Goal: Communication & Community: Answer question/provide support

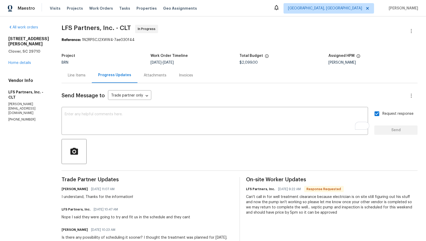
click at [72, 70] on div "Line Items" at bounding box center [77, 75] width 30 height 15
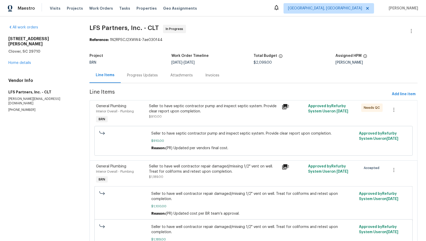
click at [153, 68] on div "Progress Updates" at bounding box center [142, 75] width 43 height 15
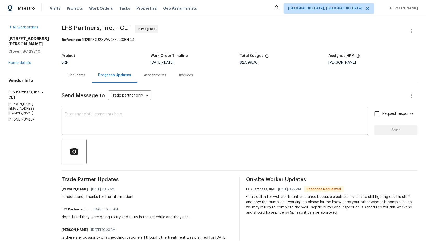
scroll to position [33, 0]
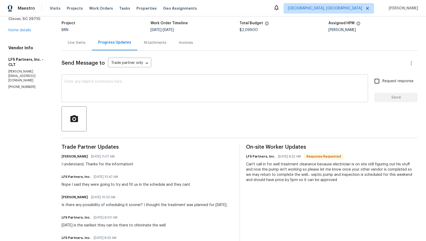
click at [98, 85] on textarea at bounding box center [215, 89] width 301 height 18
click at [68, 32] on div "BRN" at bounding box center [106, 30] width 89 height 4
click at [74, 40] on div "Line Items" at bounding box center [77, 42] width 18 height 5
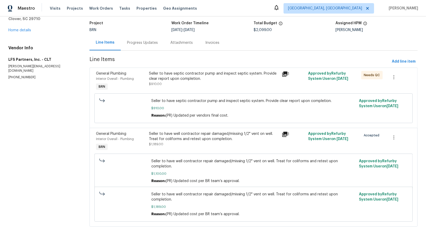
scroll to position [22, 0]
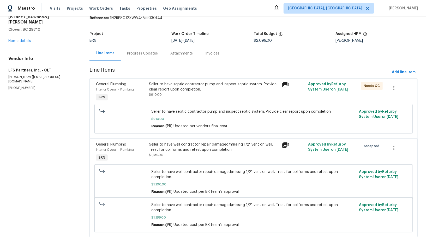
click at [180, 140] on div "Seller to have well contractor repair damaged/missing 1/2" vent on well. Treat …" at bounding box center [214, 152] width 133 height 24
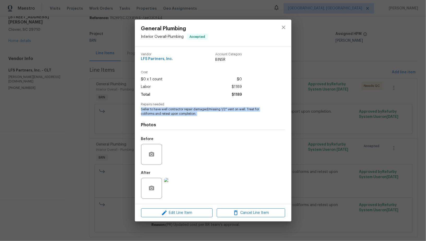
drag, startPoint x: 140, startPoint y: 111, endPoint x: 223, endPoint y: 121, distance: 84.0
click at [224, 121] on div "Vendor LFS Partners, Inc. Account Category BINSR Cost $0 x 1 count $0 Labor $11…" at bounding box center [213, 125] width 157 height 158
copy span "Seller to have well contractor repair damaged/missing 1/2" vent on well. Treat …"
click at [297, 57] on div "General Plumbing Interior Overall - Plumbing Accepted Vendor LFS Partners, Inc.…" at bounding box center [213, 120] width 426 height 241
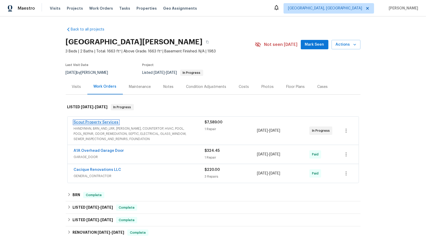
click at [99, 122] on link "Scout Property Services" at bounding box center [96, 123] width 45 height 4
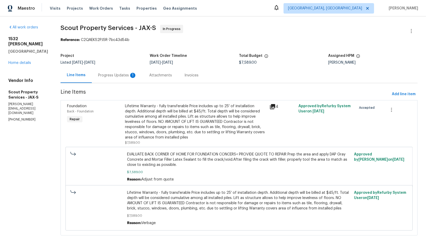
click at [127, 74] on div "Progress Updates 1" at bounding box center [117, 75] width 51 height 15
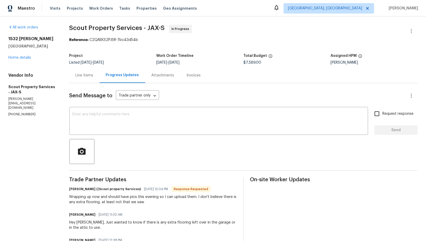
scroll to position [9, 0]
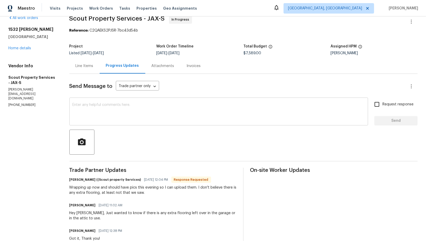
click at [132, 112] on textarea at bounding box center [219, 112] width 293 height 18
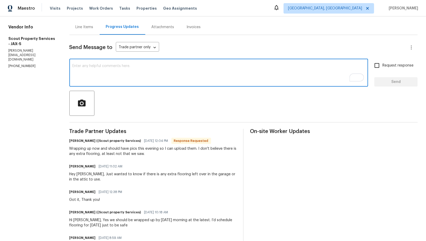
scroll to position [51, 0]
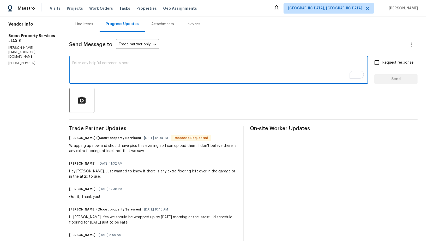
click at [118, 74] on textarea "To enrich screen reader interactions, please activate Accessibility in Grammarl…" at bounding box center [219, 70] width 293 height 18
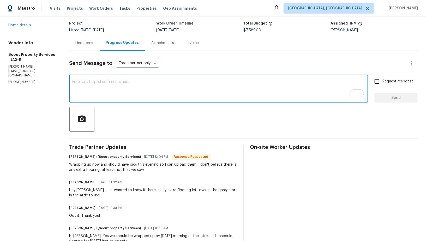
scroll to position [31, 0]
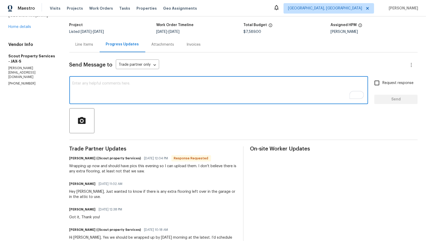
click at [127, 92] on textarea "To enrich screen reader interactions, please activate Accessibility in Grammarl…" at bounding box center [219, 91] width 293 height 18
type textarea "Sure, Thanks!"
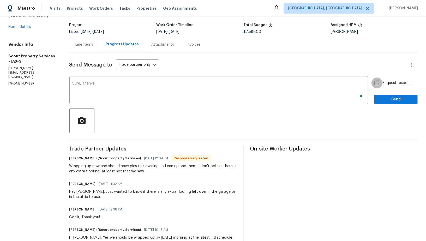
click at [382, 86] on input "Request response" at bounding box center [377, 83] width 11 height 11
checkbox input "true"
click at [391, 99] on span "Send" at bounding box center [396, 99] width 35 height 7
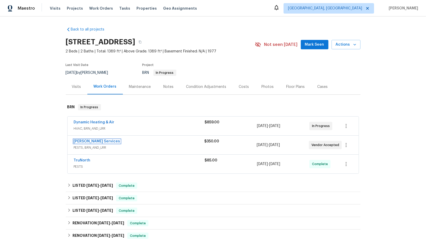
click at [86, 142] on link "Massey Services" at bounding box center [97, 142] width 46 height 4
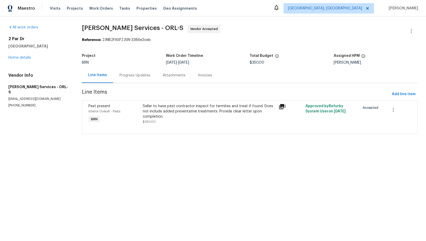
click at [126, 80] on div "Progress Updates" at bounding box center [134, 75] width 43 height 15
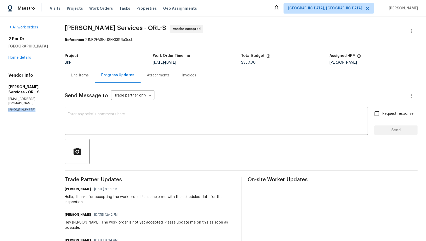
drag, startPoint x: 33, startPoint y: 100, endPoint x: 0, endPoint y: 99, distance: 32.7
click at [0, 99] on div "All work orders 2 Par Dr New Smyrna Beach, FL 32168 Home details Vendor Info Ma…" at bounding box center [213, 181] width 426 height 331
copy p "(407) 645-2500"
click at [89, 77] on div "Line Items" at bounding box center [80, 75] width 18 height 5
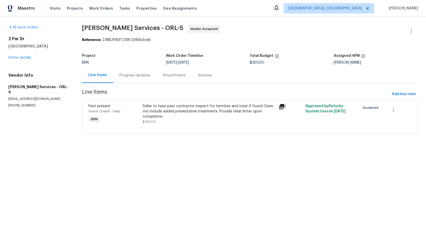
click at [136, 80] on div "Progress Updates" at bounding box center [134, 75] width 43 height 15
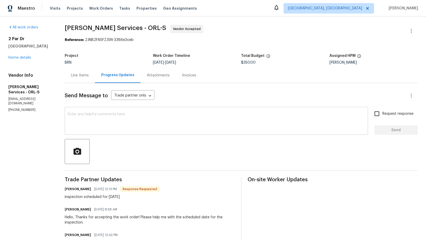
click at [121, 124] on textarea at bounding box center [216, 122] width 297 height 18
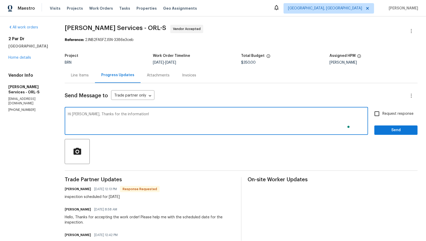
type textarea "Hi Tisha, Thanks for the information!"
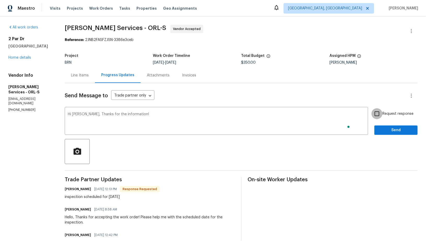
click at [383, 115] on input "Request response" at bounding box center [377, 113] width 11 height 11
checkbox input "true"
click at [390, 128] on span "Send" at bounding box center [396, 130] width 35 height 7
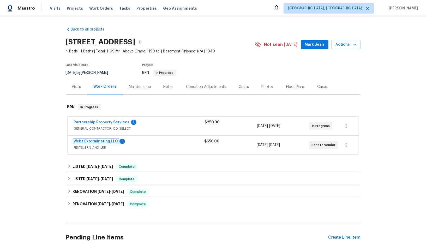
click at [95, 141] on link "Webz Exterminating LLC" at bounding box center [96, 142] width 44 height 4
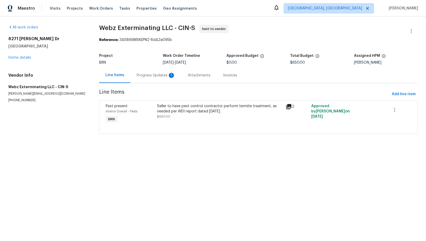
click at [138, 76] on div "Progress Updates 1" at bounding box center [156, 75] width 39 height 5
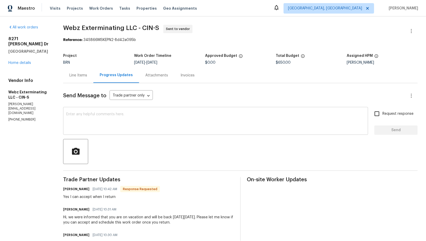
click at [120, 121] on textarea at bounding box center [215, 122] width 299 height 18
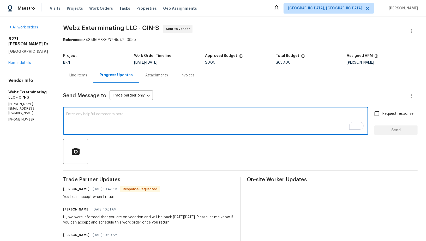
click at [158, 127] on textarea "To enrich screen reader interactions, please activate Accessibility in Grammarl…" at bounding box center [215, 122] width 299 height 18
click at [88, 119] on textarea "To enrich screen reader interactions, please activate Accessibility in Grammarl…" at bounding box center [215, 122] width 299 height 18
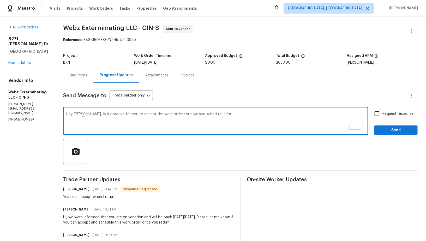
drag, startPoint x: 183, startPoint y: 114, endPoint x: 271, endPoint y: 118, distance: 87.3
click at [271, 118] on textarea "Hey Ken, Is it possible for you to accept the work order for now and schedule i…" at bounding box center [215, 122] width 299 height 18
click at [167, 114] on textarea "Hey Ken, Is it possible for you to accept the work order for now and update me …" at bounding box center [215, 122] width 299 height 18
click at [268, 113] on textarea "Hey Ken, Is it possible for you to accept the work order now and update me if y…" at bounding box center [215, 122] width 299 height 18
click at [233, 114] on textarea "Hey Ken, Is it possible for you to accept the work order now and update me if y…" at bounding box center [215, 122] width 299 height 18
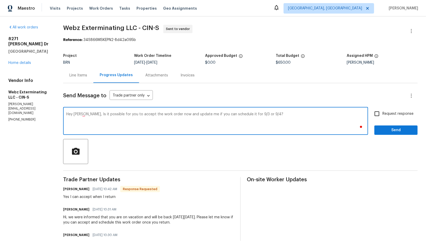
type textarea "Hey Ken, Is it possible for you to accept the work order now and update me if y…"
click at [374, 109] on input "Request response" at bounding box center [377, 113] width 11 height 11
checkbox input "true"
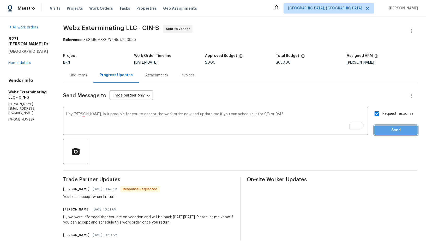
click at [388, 131] on span "Send" at bounding box center [396, 130] width 35 height 7
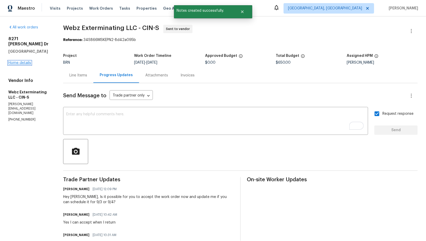
click at [22, 61] on link "Home details" at bounding box center [19, 63] width 23 height 4
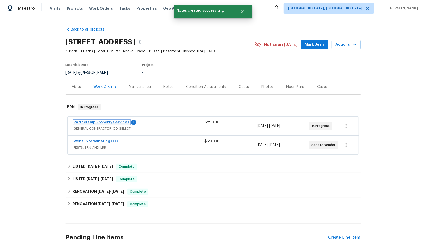
click at [100, 121] on link "Partnership Property Services" at bounding box center [102, 123] width 56 height 4
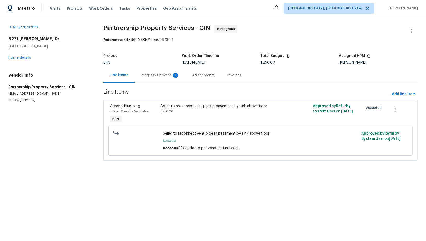
click at [145, 72] on div "Progress Updates 1" at bounding box center [160, 75] width 51 height 15
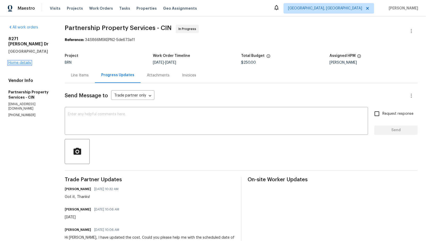
click at [27, 61] on link "Home details" at bounding box center [19, 63] width 23 height 4
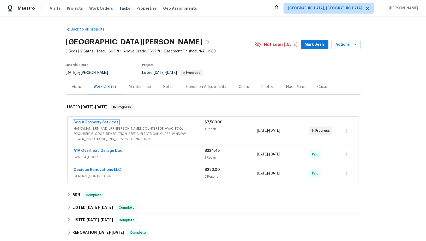
click at [102, 123] on link "Scout Property Services" at bounding box center [96, 123] width 45 height 4
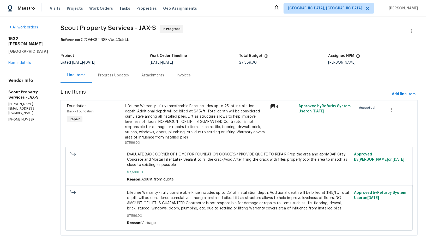
click at [147, 76] on div "Attachments" at bounding box center [153, 75] width 23 height 5
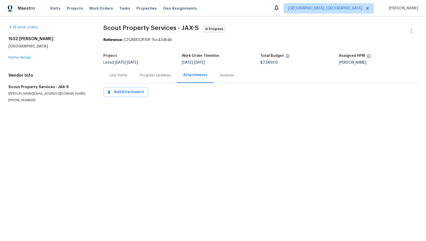
click at [145, 76] on div "Progress Updates" at bounding box center [155, 75] width 31 height 5
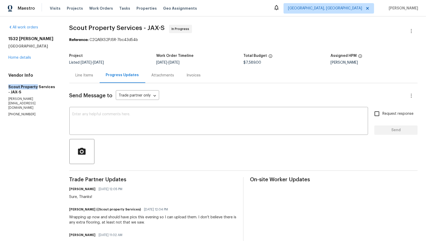
drag, startPoint x: 2, startPoint y: 86, endPoint x: 35, endPoint y: 87, distance: 33.2
copy h5 "Scout Property"
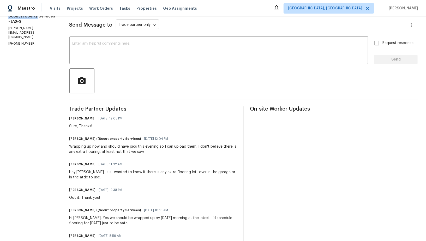
scroll to position [77, 0]
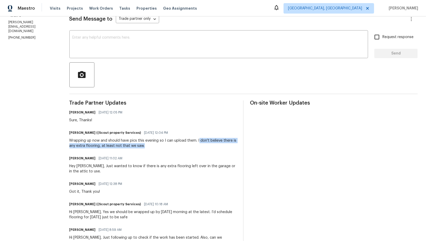
drag, startPoint x: 198, startPoint y: 140, endPoint x: 222, endPoint y: 151, distance: 25.6
copy div "don't believe there is any extra flooring, at least not that we saw."
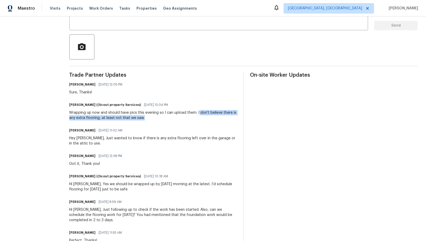
scroll to position [113, 0]
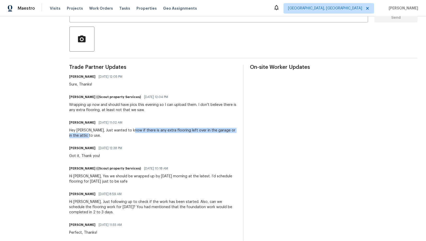
drag, startPoint x: 129, startPoint y: 130, endPoint x: 176, endPoint y: 137, distance: 47.8
click at [176, 137] on div "Hey [PERSON_NAME], Just wanted to know if there is any extra flooring left over…" at bounding box center [153, 133] width 168 height 10
copy div "there is any extra flooring left over in the garage or in the attic to use."
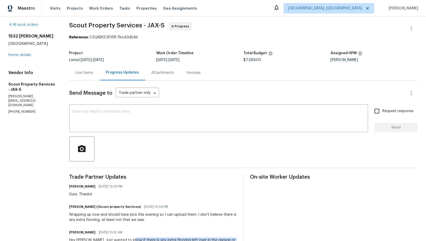
scroll to position [0, 0]
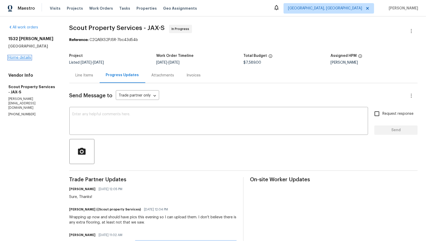
click at [27, 57] on link "Home details" at bounding box center [19, 58] width 23 height 4
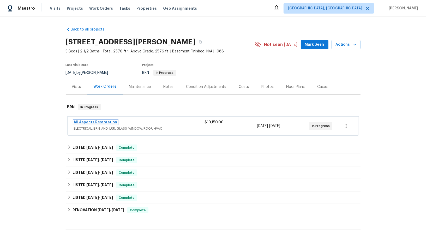
click at [98, 122] on link "All Aspects Restoration" at bounding box center [96, 123] width 44 height 4
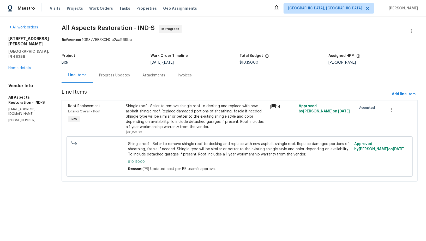
click at [136, 71] on div "Attachments" at bounding box center [153, 75] width 35 height 15
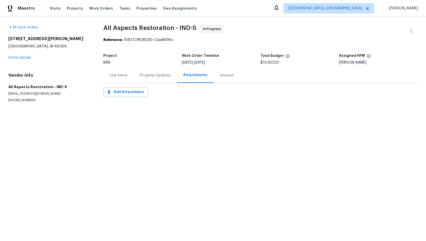
click at [147, 73] on div "Progress Updates" at bounding box center [155, 75] width 31 height 5
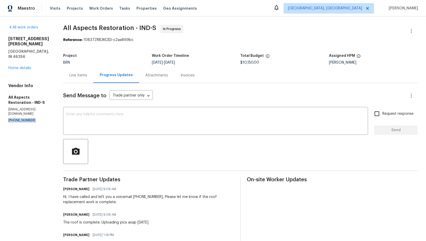
drag, startPoint x: 33, startPoint y: 107, endPoint x: 0, endPoint y: 107, distance: 32.9
copy p "[PHONE_NUMBER]"
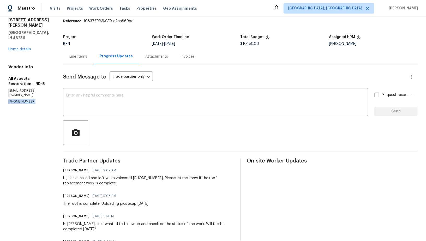
scroll to position [20, 0]
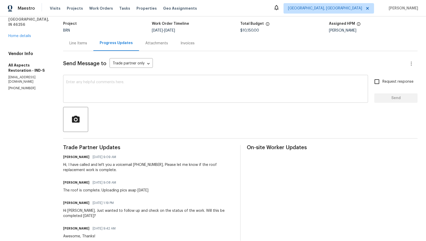
scroll to position [19, 0]
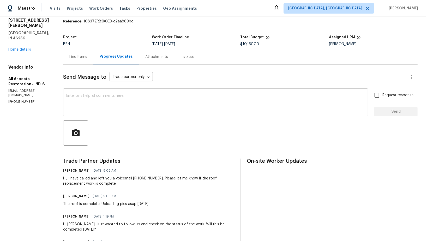
click at [98, 97] on textarea at bounding box center [215, 103] width 299 height 18
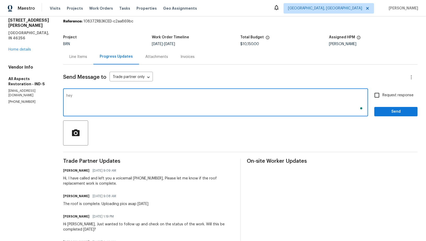
type textarea "hey"
type textarea "h"
click at [101, 96] on textarea "Hey [PERSON_NAME], The completion photos are not yet uploaded. Could you please…" at bounding box center [215, 103] width 299 height 18
type textarea "Hey [PERSON_NAME], the completion photos are not yet uploaded. Could you please…"
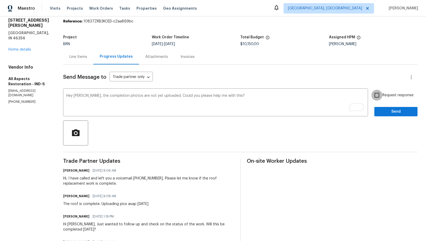
click at [379, 92] on input "Request response" at bounding box center [377, 95] width 11 height 11
checkbox input "true"
click at [389, 112] on span "Send" at bounding box center [396, 112] width 35 height 7
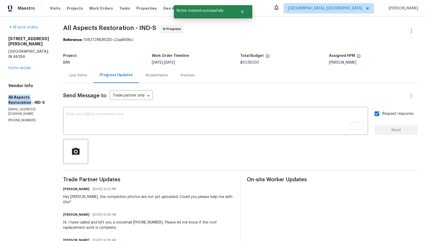
drag, startPoint x: 5, startPoint y: 86, endPoint x: 57, endPoint y: 86, distance: 51.4
copy h5 "All Aspects Restoration"
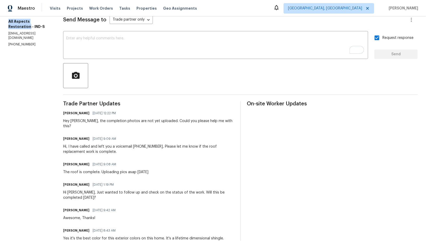
scroll to position [76, 0]
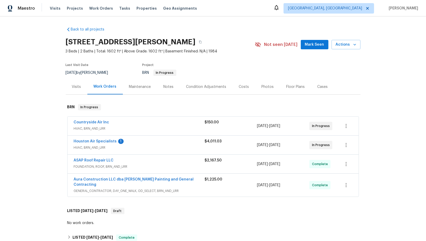
click at [99, 139] on span "Houston Air Specialists" at bounding box center [95, 141] width 43 height 5
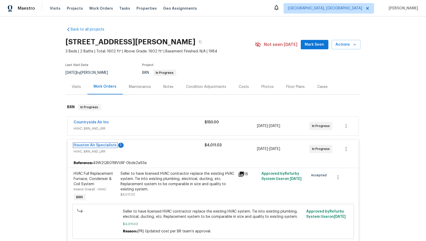
click at [94, 145] on link "Houston Air Specialists" at bounding box center [95, 146] width 43 height 4
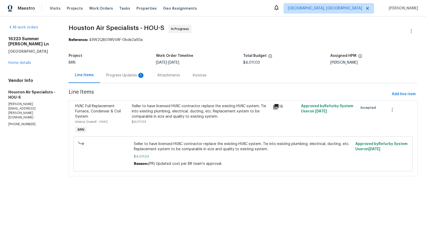
click at [128, 77] on div "Progress Updates 1" at bounding box center [125, 75] width 39 height 5
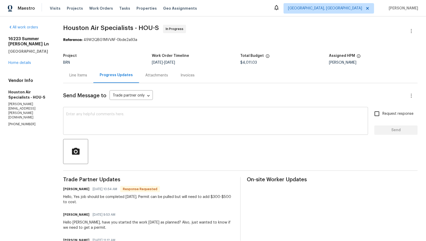
click at [85, 124] on textarea at bounding box center [215, 122] width 299 height 18
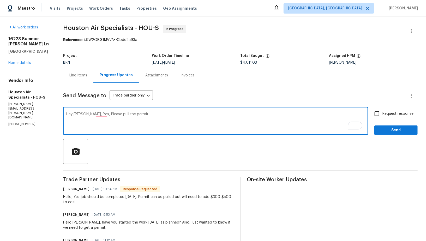
click at [103, 115] on textarea "Hey Brenda, Yes, Please pull the permit" at bounding box center [215, 122] width 299 height 18
click at [99, 116] on textarea "Hey Brenda, Yes, please pull the permit" at bounding box center [215, 122] width 299 height 18
drag, startPoint x: 174, startPoint y: 114, endPoint x: 238, endPoint y: 116, distance: 63.5
click at [238, 116] on textarea "Hey Brenda, Yes, if we need pull a permit for this work, please pull the permit" at bounding box center [215, 122] width 299 height 18
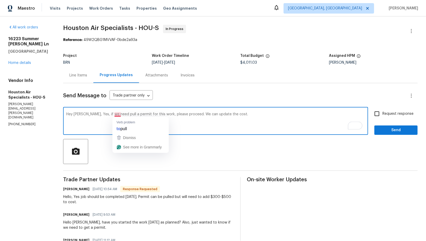
click at [121, 115] on textarea "Hey Brenda, Yes, if we need pull a permit for this work, please proceed. We can…" at bounding box center [215, 122] width 299 height 18
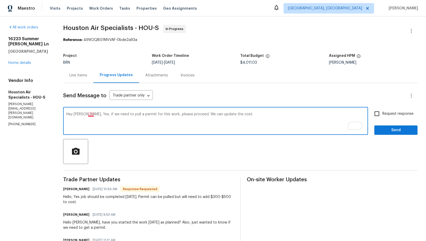
click at [93, 115] on textarea "Hey Brenda, Yes, if we need to pull a permit for this work, please proceed. We …" at bounding box center [215, 122] width 299 height 18
click at [248, 116] on textarea "Hey Brenda, yes, if we need to pull a permit for this work, please proceed. We …" at bounding box center [215, 122] width 299 height 18
type textarea "Hey Brenda, yes, if we need to pull a permit for this work, please proceed. We …"
click at [379, 112] on input "Request response" at bounding box center [377, 113] width 11 height 11
checkbox input "true"
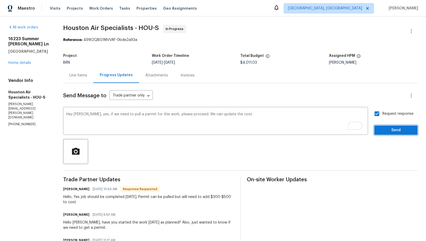
click at [391, 131] on span "Send" at bounding box center [396, 130] width 35 height 7
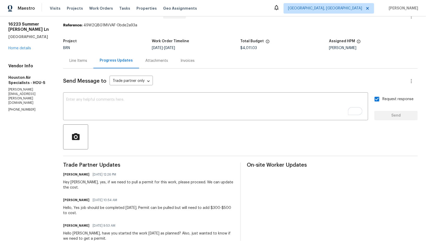
scroll to position [15, 0]
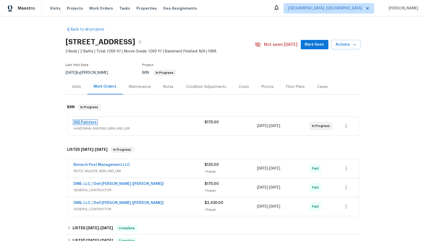
click at [81, 122] on link "365 Painters" at bounding box center [85, 123] width 23 height 4
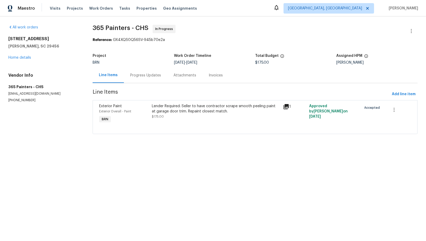
click at [127, 77] on div "Progress Updates" at bounding box center [145, 75] width 43 height 15
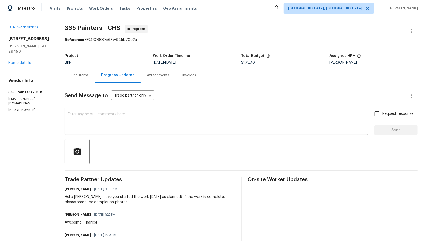
click at [133, 132] on div "x ​" at bounding box center [217, 121] width 304 height 27
